Goal: Information Seeking & Learning: Check status

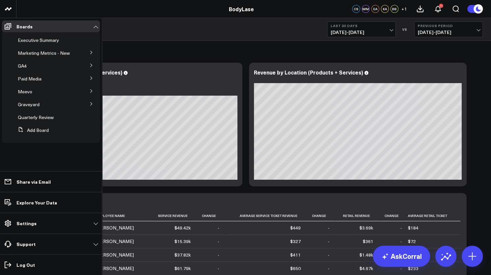
click at [92, 91] on icon at bounding box center [91, 90] width 2 height 3
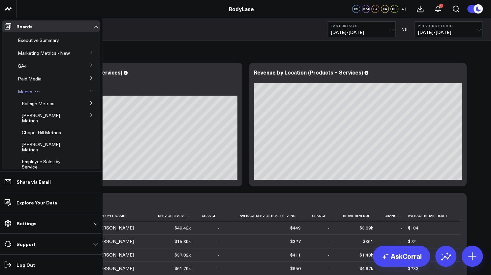
click at [22, 95] on span "Meevo" at bounding box center [25, 91] width 15 height 6
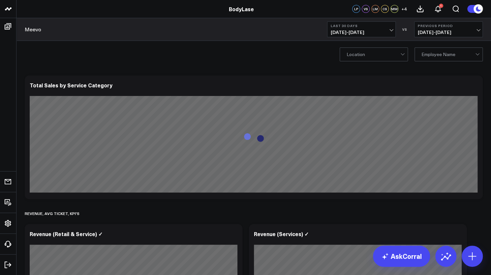
click at [374, 31] on span "[DATE] - [DATE]" at bounding box center [361, 32] width 61 height 5
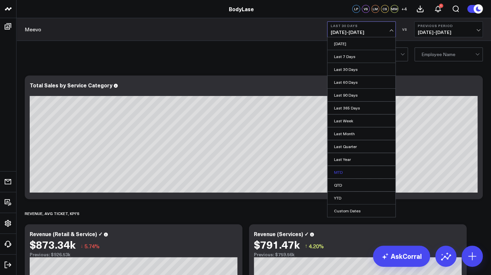
click at [337, 173] on link "MTD" at bounding box center [362, 172] width 68 height 13
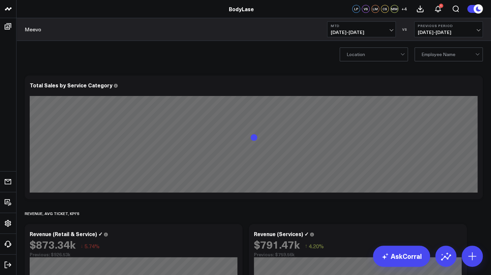
click at [428, 30] on span "[DATE] - [DATE]" at bounding box center [448, 32] width 61 height 5
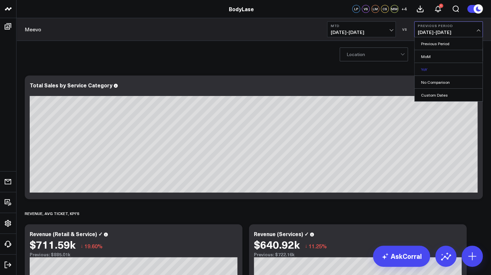
click at [426, 69] on link "YoY" at bounding box center [449, 69] width 68 height 13
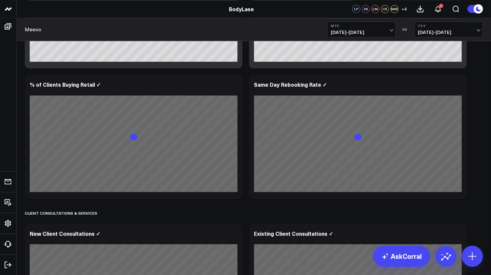
scroll to position [540, 0]
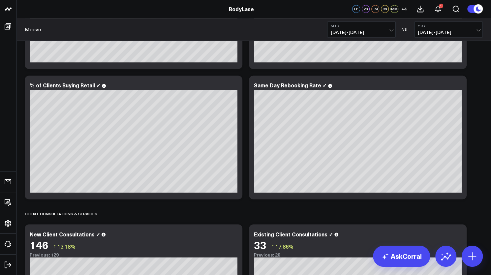
click at [383, 34] on span "[DATE] - [DATE]" at bounding box center [361, 32] width 61 height 5
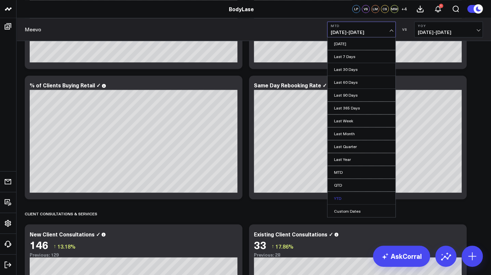
click at [345, 199] on link "YTD" at bounding box center [362, 198] width 68 height 13
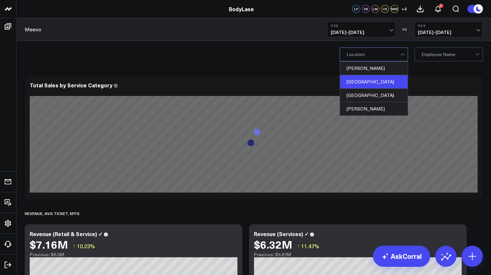
click at [366, 79] on div "[GEOGRAPHIC_DATA]" at bounding box center [374, 82] width 68 height 14
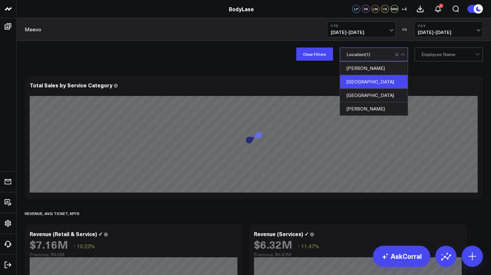
click at [272, 55] on div "Clear Filters option Raleigh, selected. 4 results available. Use Up and Down to…" at bounding box center [253, 54] width 475 height 26
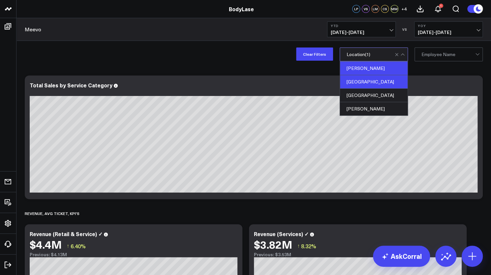
click at [358, 70] on div "[PERSON_NAME]" at bounding box center [374, 69] width 68 height 14
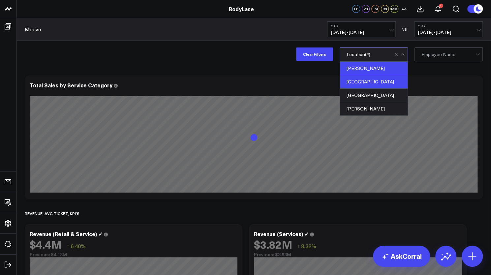
click at [354, 82] on div "[GEOGRAPHIC_DATA]" at bounding box center [374, 82] width 68 height 14
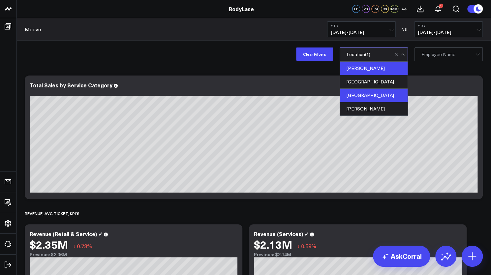
click at [352, 95] on div "[GEOGRAPHIC_DATA]" at bounding box center [374, 96] width 68 height 14
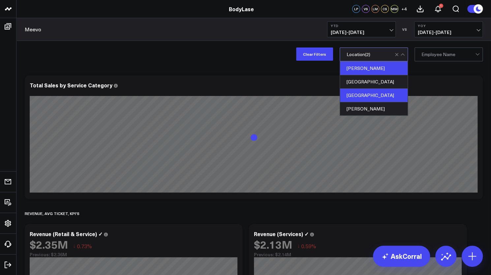
click at [353, 62] on div "[PERSON_NAME]" at bounding box center [374, 69] width 68 height 14
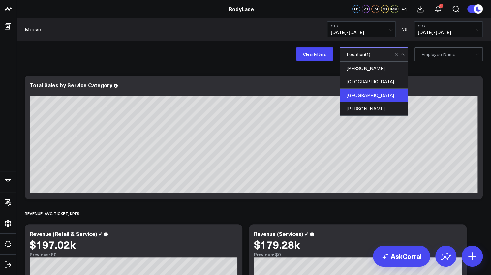
click at [356, 92] on div "[GEOGRAPHIC_DATA]" at bounding box center [374, 96] width 68 height 14
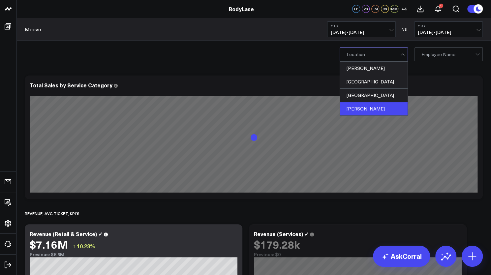
click at [351, 107] on div "[PERSON_NAME]" at bounding box center [374, 108] width 68 height 13
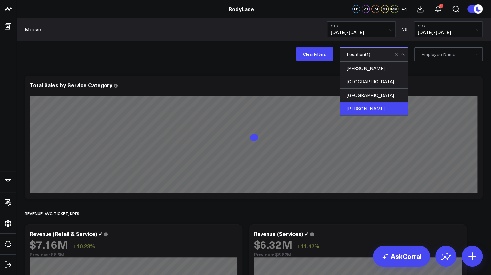
click at [240, 64] on div "Clear Filters option [PERSON_NAME], selected. 4 results available. Use Up and D…" at bounding box center [253, 54] width 475 height 26
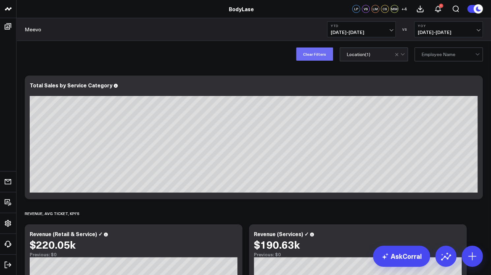
click at [323, 56] on button "Clear Filters" at bounding box center [314, 54] width 37 height 13
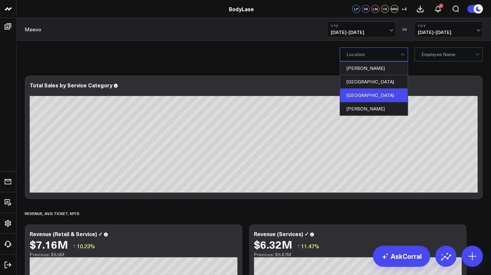
click at [360, 96] on div "[GEOGRAPHIC_DATA]" at bounding box center [374, 96] width 68 height 14
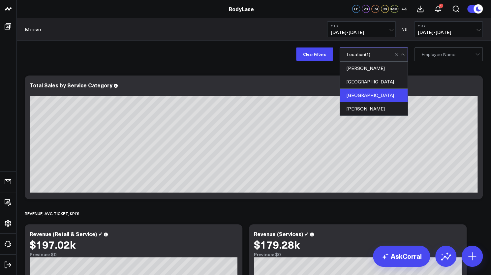
click at [252, 63] on div "Clear Filters option [GEOGRAPHIC_DATA], selected. 4 results available. Use Up a…" at bounding box center [253, 54] width 475 height 26
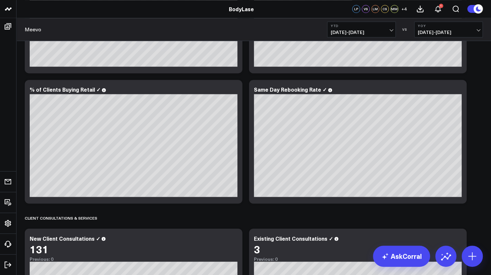
scroll to position [536, 0]
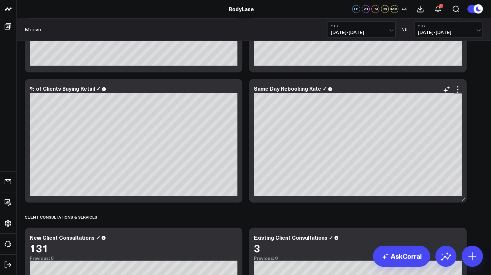
click at [364, 81] on div "Same Day Rebooking Rate ✓ [#fff fontSize:14px lineHeight:16px][/] [#fff fontSiz…" at bounding box center [358, 141] width 218 height 124
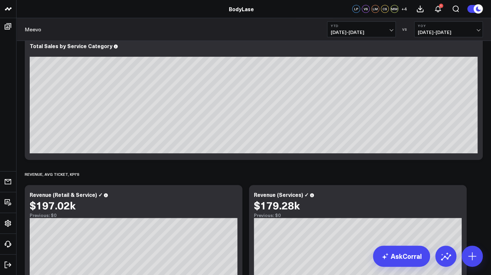
scroll to position [0, 0]
